Goal: Find contact information: Find contact information

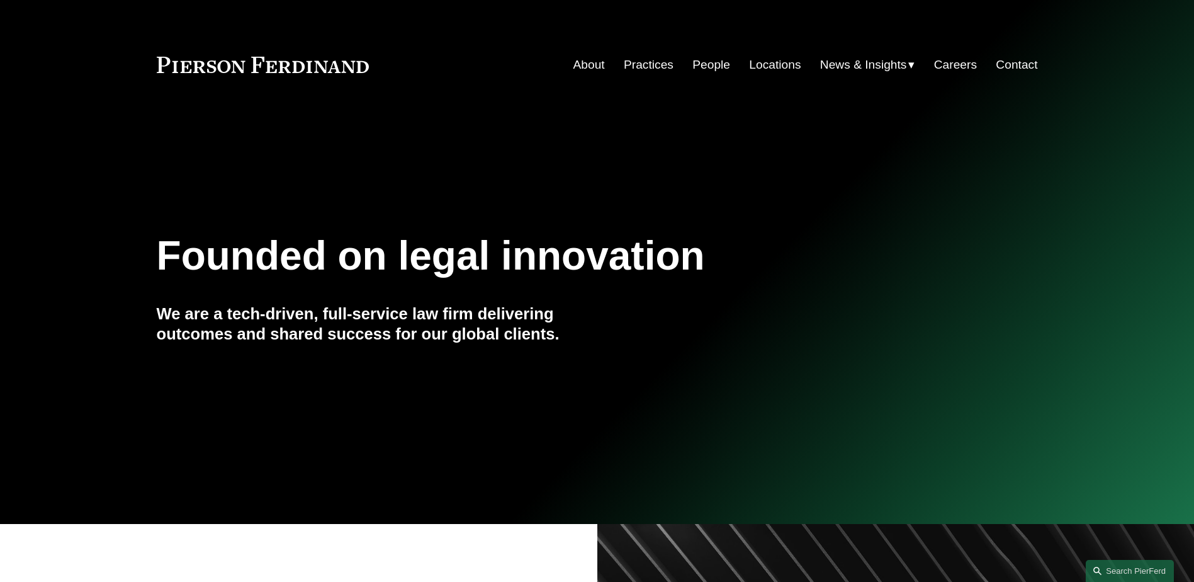
click at [711, 63] on link "People" at bounding box center [711, 65] width 38 height 24
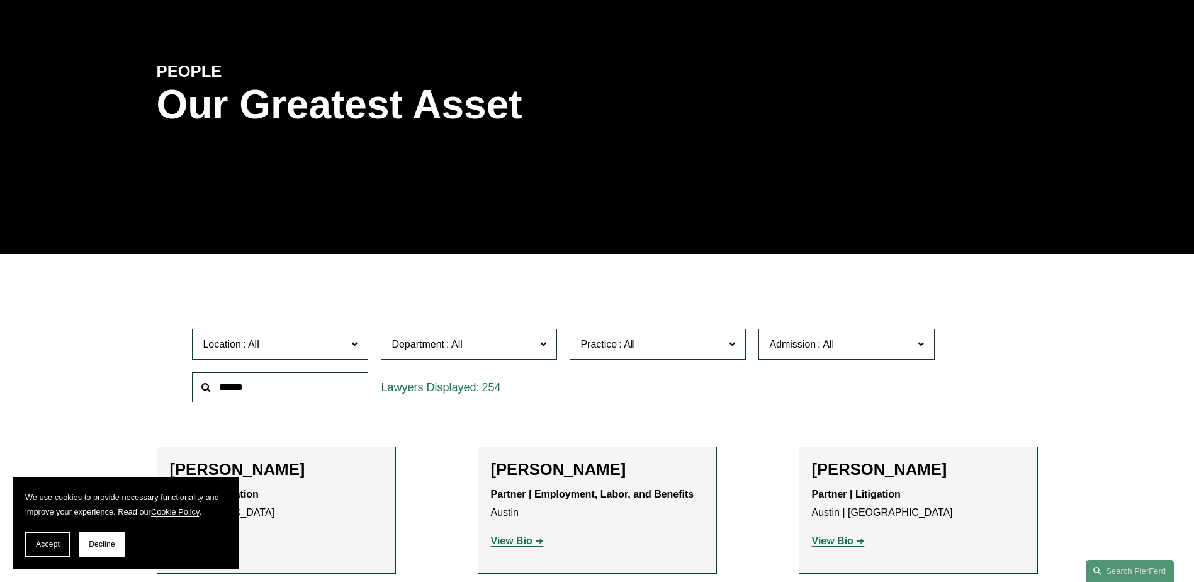
scroll to position [126, 0]
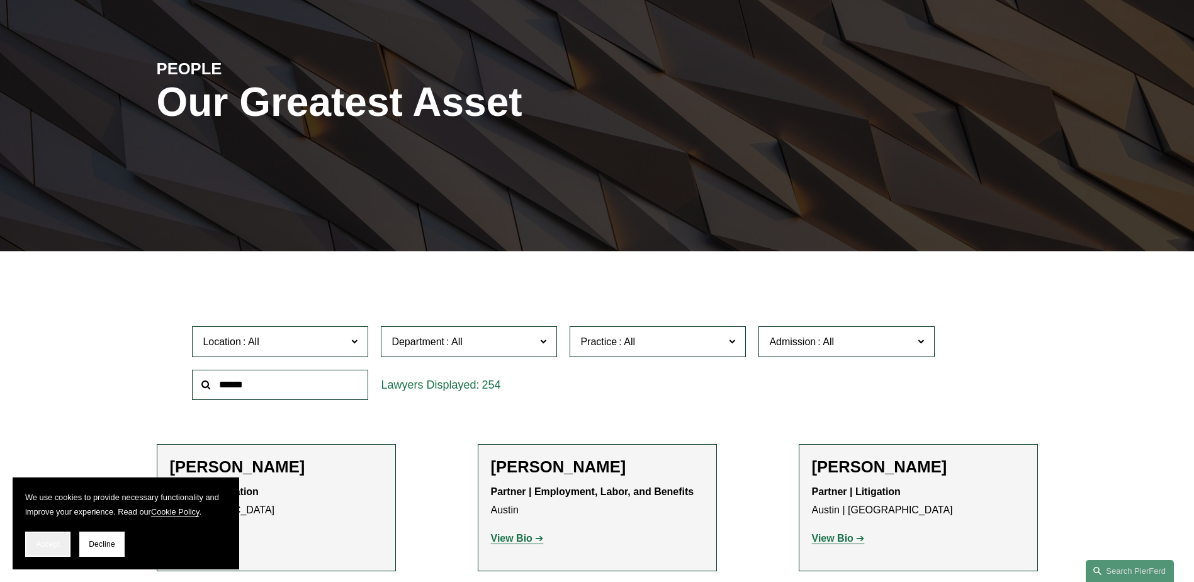
click at [48, 541] on span "Accept" at bounding box center [48, 543] width 24 height 9
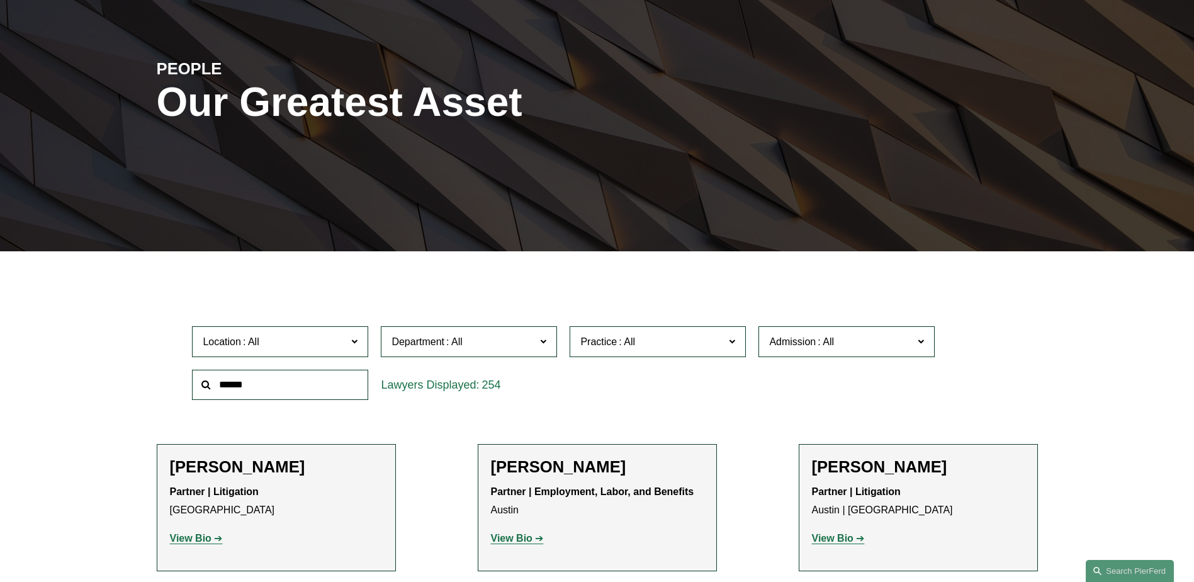
click at [257, 391] on input "text" at bounding box center [280, 384] width 176 height 31
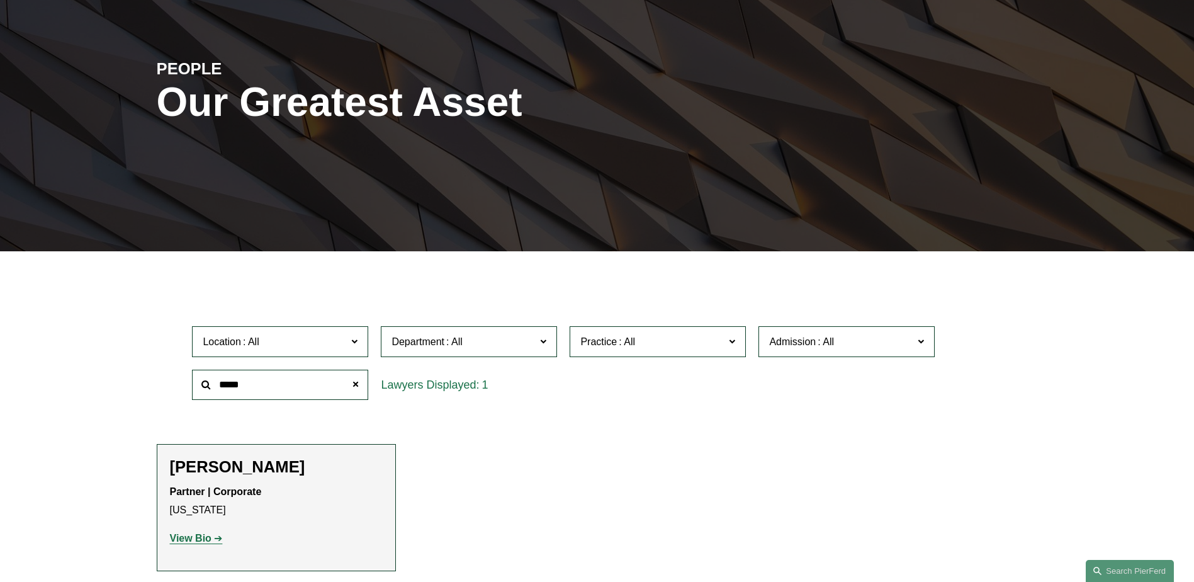
click at [253, 463] on h2 "[PERSON_NAME]" at bounding box center [276, 467] width 213 height 20
click at [194, 539] on strong "View Bio" at bounding box center [191, 537] width 42 height 11
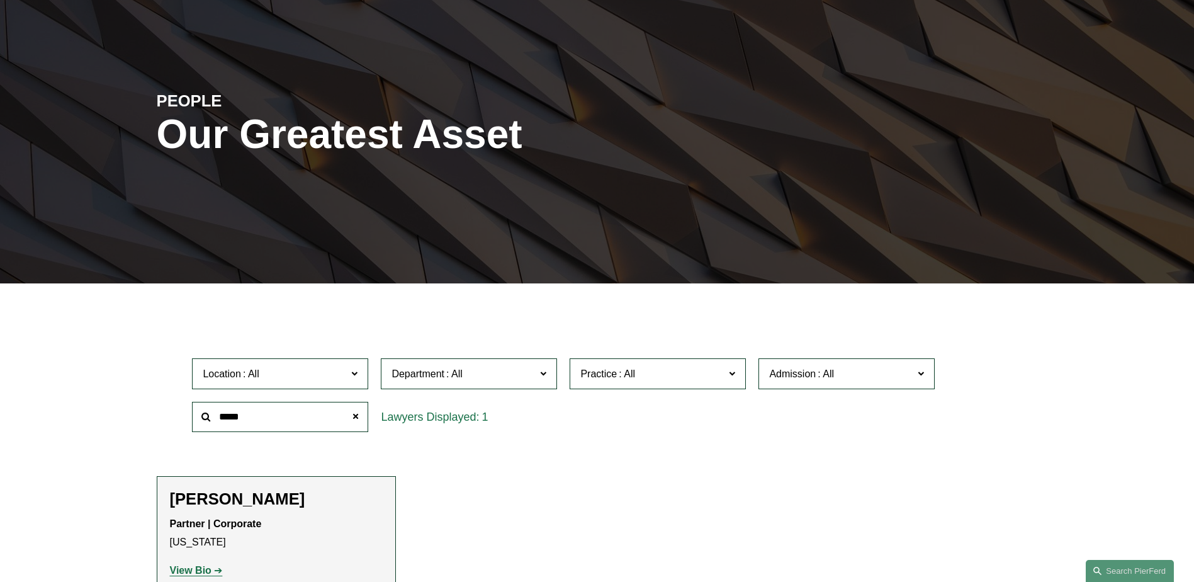
scroll to position [62, 0]
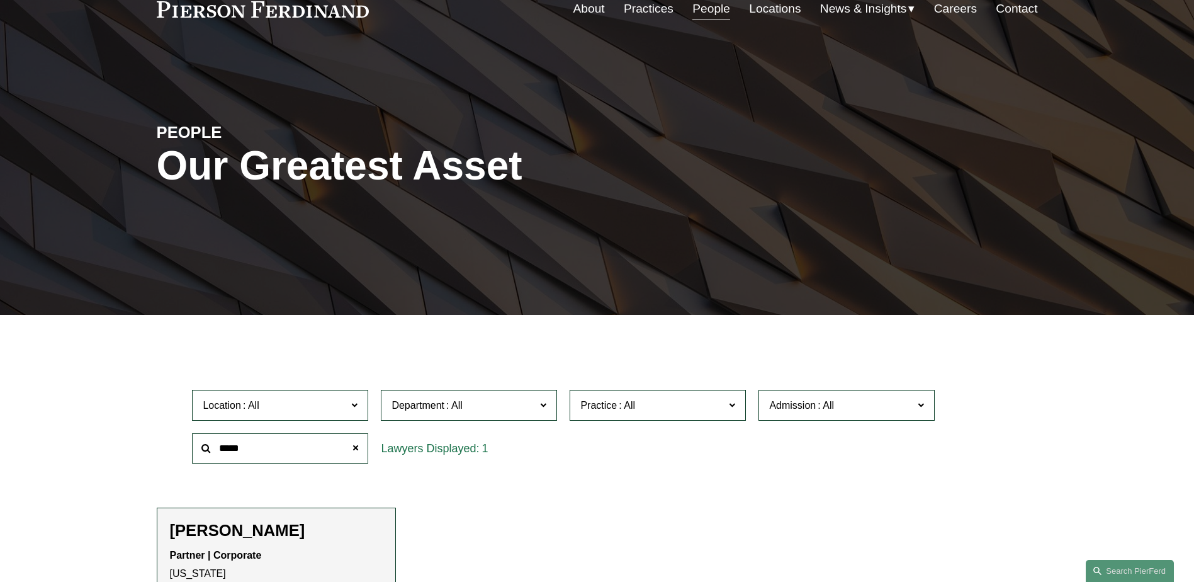
click at [289, 451] on input "*****" at bounding box center [280, 448] width 176 height 31
type input "*****"
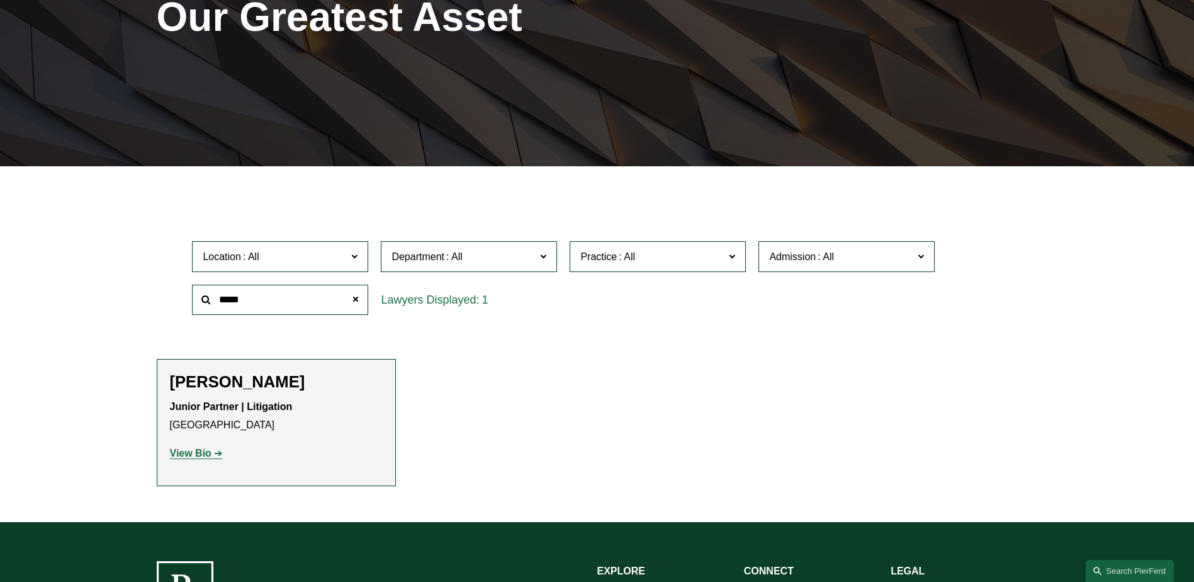
scroll to position [314, 0]
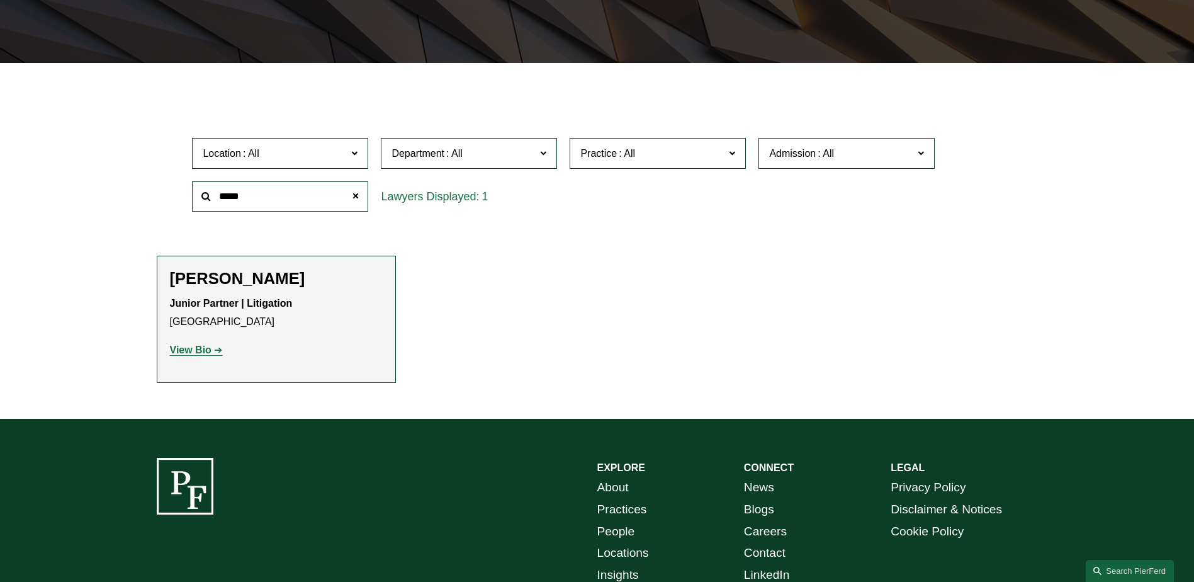
click at [196, 352] on strong "View Bio" at bounding box center [191, 349] width 42 height 11
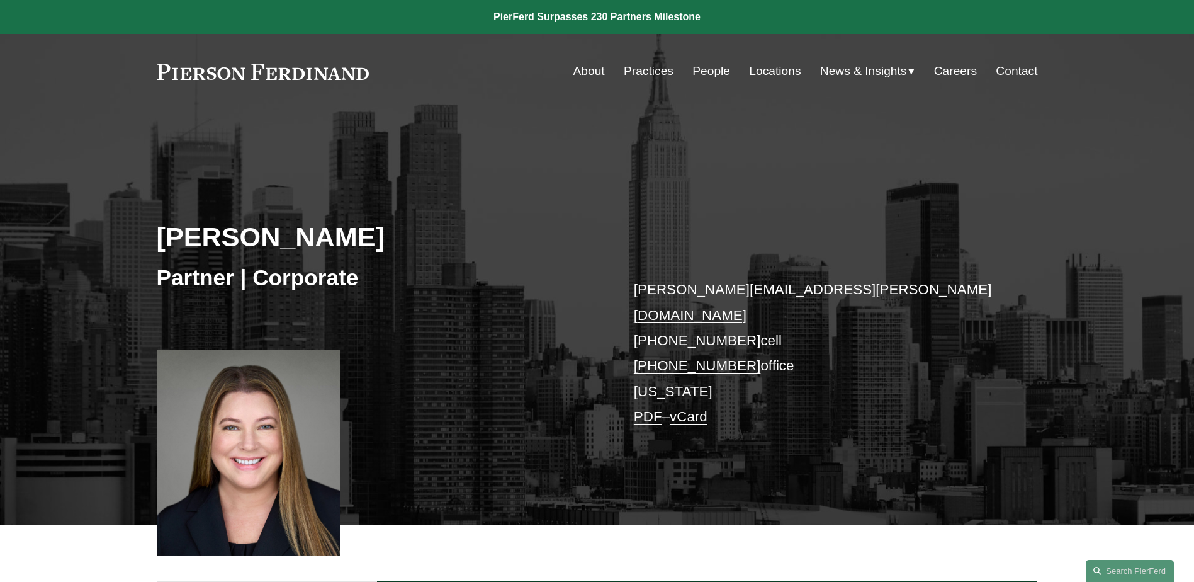
click at [800, 289] on link "jacqueline.goralczyk@pierferd.com" at bounding box center [813, 301] width 358 height 41
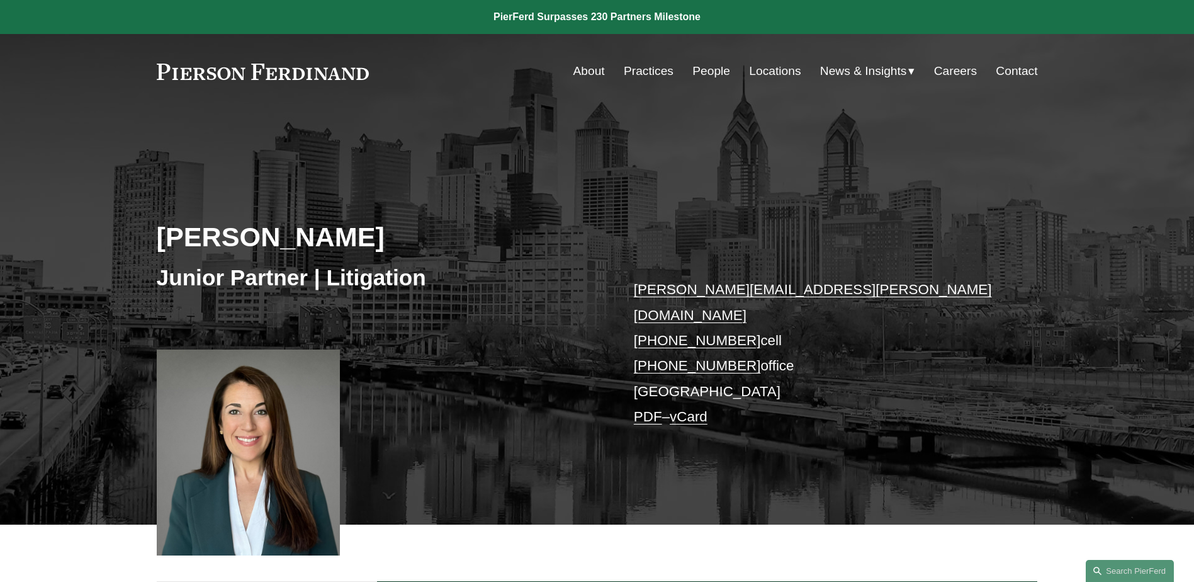
click at [792, 291] on link "kelly.garrison@pierferd.com" at bounding box center [813, 301] width 358 height 41
